Goal: Check status: Check status

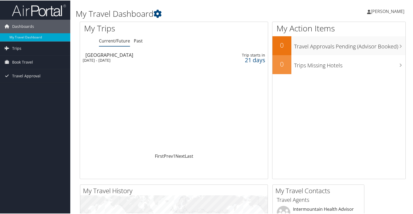
click at [126, 57] on div "[DATE] - [DATE]" at bounding box center [144, 59] width 122 height 5
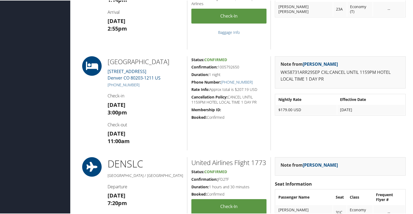
scroll to position [268, 0]
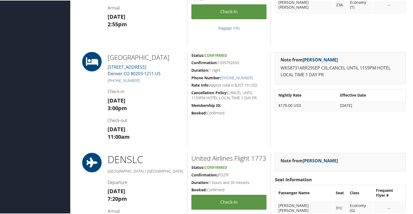
click at [223, 80] on div "Status: Confirmed Confirmation: 1005792650 Duration: 1 night Phone Number: +1 (…" at bounding box center [229, 98] width 84 height 94
click at [91, 62] on icon at bounding box center [92, 60] width 24 height 19
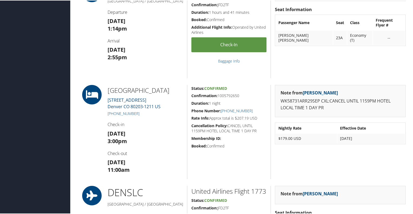
scroll to position [235, 0]
click at [225, 96] on h5 "Confirmation: 1005792650" at bounding box center [228, 94] width 75 height 5
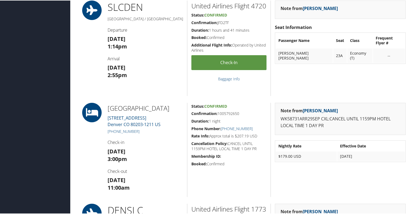
scroll to position [0, 0]
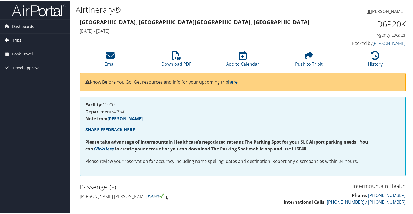
click at [18, 39] on span "Trips" at bounding box center [16, 40] width 9 height 14
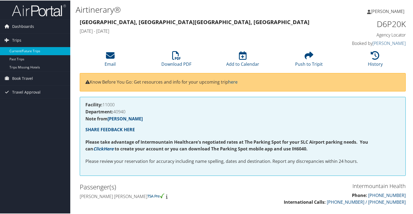
click at [30, 48] on link "Current/Future Trips" at bounding box center [35, 50] width 70 height 8
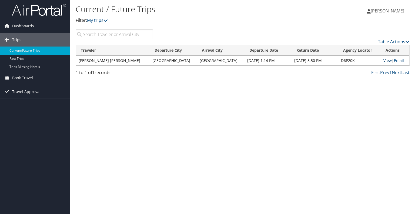
click at [384, 60] on link "View" at bounding box center [388, 60] width 8 height 5
click at [384, 59] on link "View" at bounding box center [388, 60] width 8 height 5
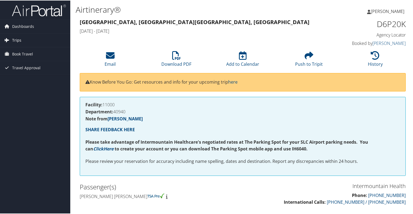
click at [18, 39] on span "Trips" at bounding box center [16, 40] width 9 height 14
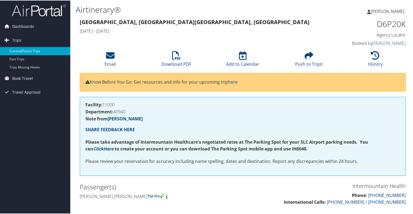
click at [29, 49] on link "Current/Future Trips" at bounding box center [35, 50] width 70 height 8
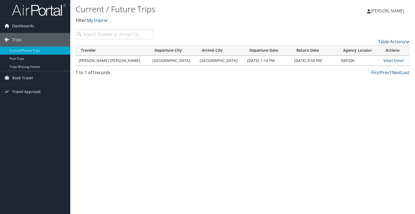
click at [384, 60] on link "View" at bounding box center [388, 60] width 8 height 5
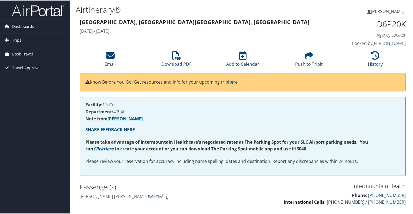
click at [27, 53] on span "Book Travel" at bounding box center [22, 54] width 21 height 14
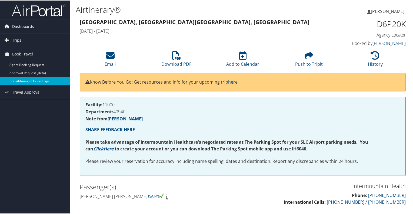
click at [29, 81] on link "Book/Manage Online Trips" at bounding box center [35, 80] width 70 height 8
